Goal: Task Accomplishment & Management: Use online tool/utility

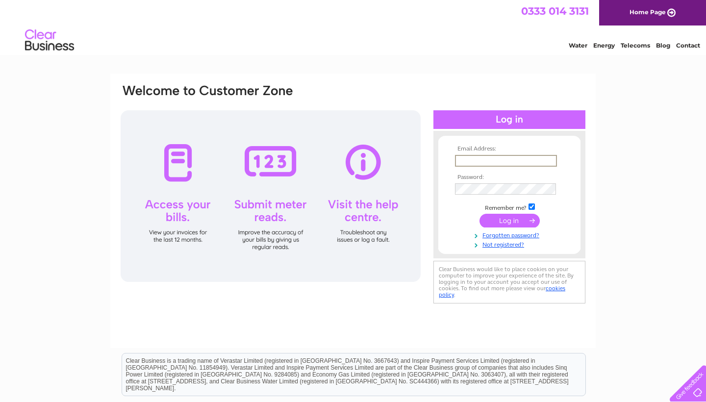
type input "[EMAIL_ADDRESS][DOMAIN_NAME]"
click at [506, 223] on input "submit" at bounding box center [509, 221] width 60 height 14
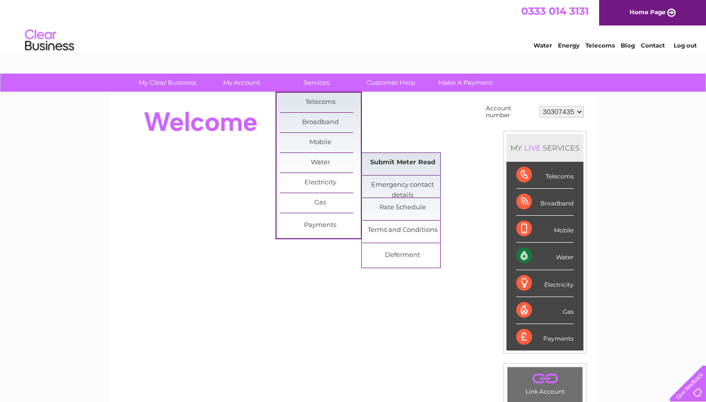
click at [406, 164] on link "Submit Meter Read" at bounding box center [402, 163] width 81 height 20
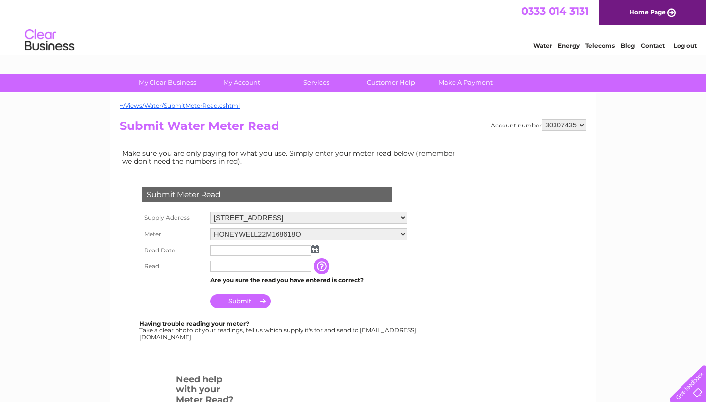
click at [233, 249] on input "text" at bounding box center [260, 250] width 101 height 11
click at [318, 246] on img at bounding box center [314, 249] width 7 height 8
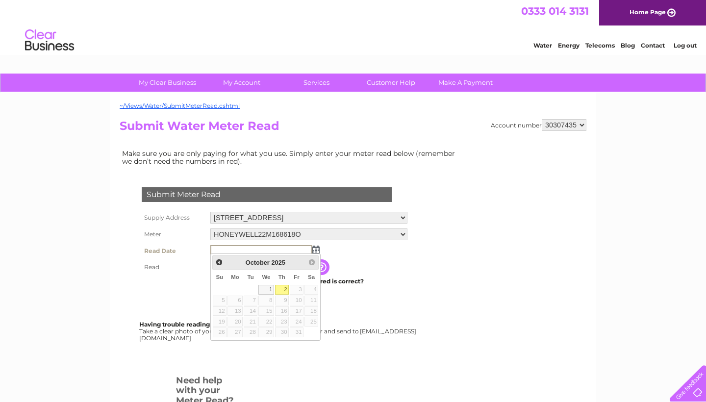
click at [284, 289] on link "2" at bounding box center [282, 290] width 14 height 10
type input "2025/10/02"
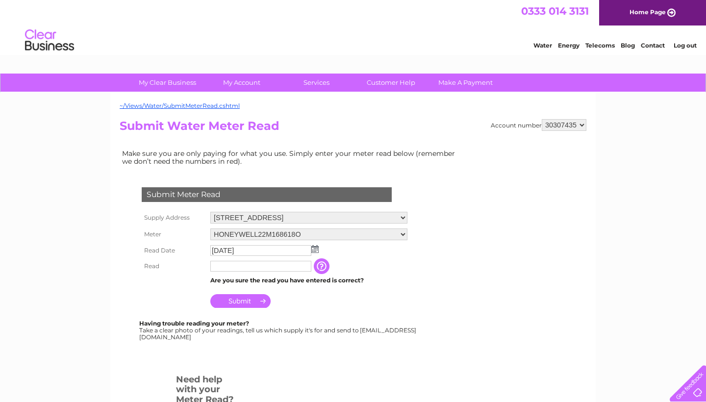
click at [404, 247] on td "2025/10/02" at bounding box center [309, 251] width 202 height 16
click at [264, 266] on input "text" at bounding box center [260, 266] width 101 height 11
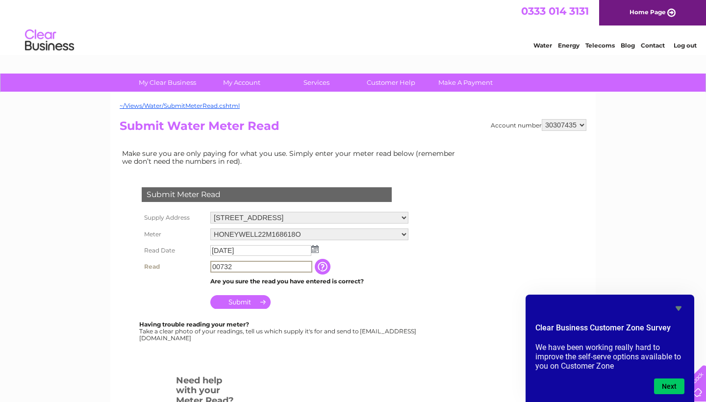
type input "00732"
click at [385, 304] on td "Submit" at bounding box center [309, 300] width 203 height 24
click at [229, 301] on input "Submit" at bounding box center [240, 301] width 60 height 14
click at [679, 309] on icon "Hide survey" at bounding box center [678, 308] width 6 height 4
